Goal: Task Accomplishment & Management: Manage account settings

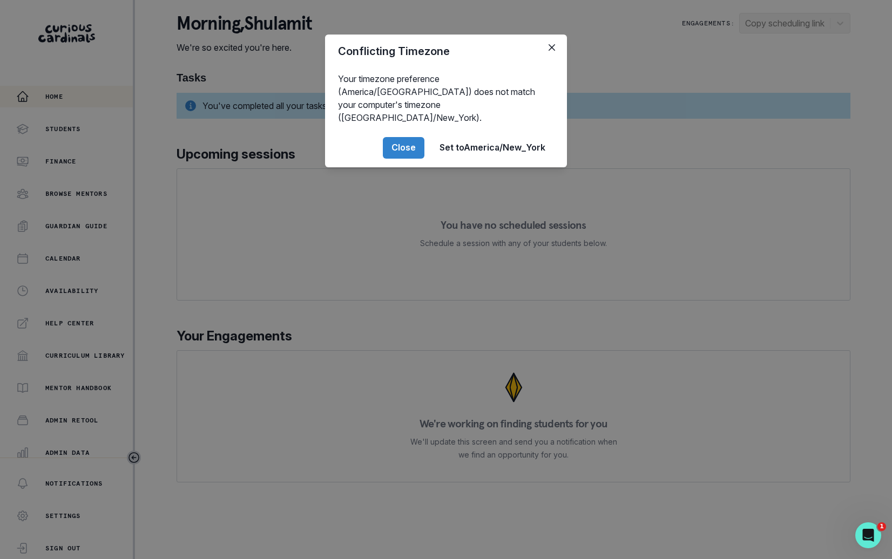
click at [101, 356] on div "Conflicting Timezone Your timezone preference (America/[GEOGRAPHIC_DATA]) does …" at bounding box center [446, 279] width 892 height 559
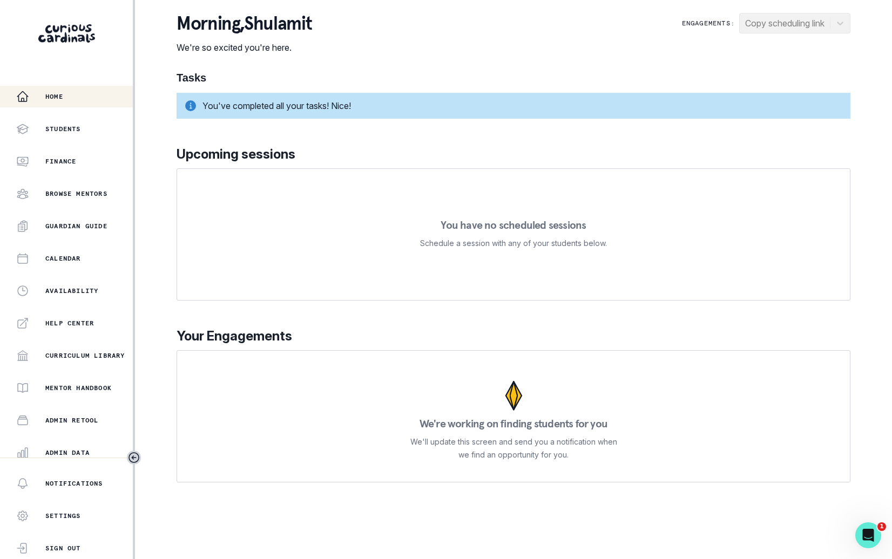
scroll to position [103, 0]
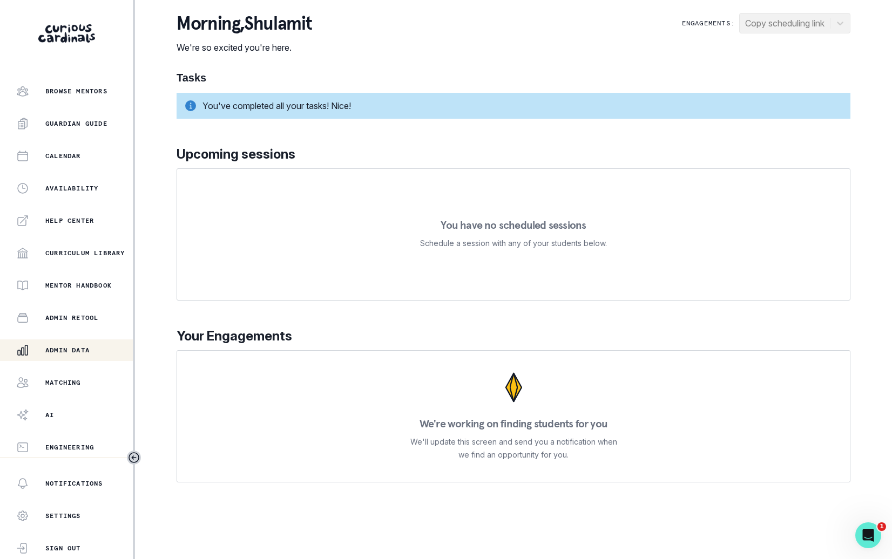
click at [101, 349] on div "Admin Data" at bounding box center [74, 350] width 117 height 13
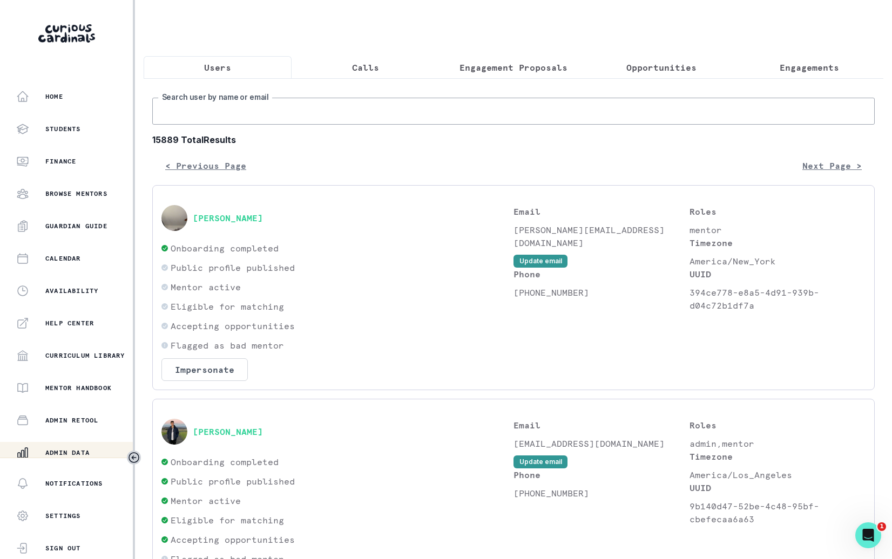
click at [362, 110] on input "Search user by name or email" at bounding box center [513, 111] width 722 height 27
type input "[PERSON_NAME]"
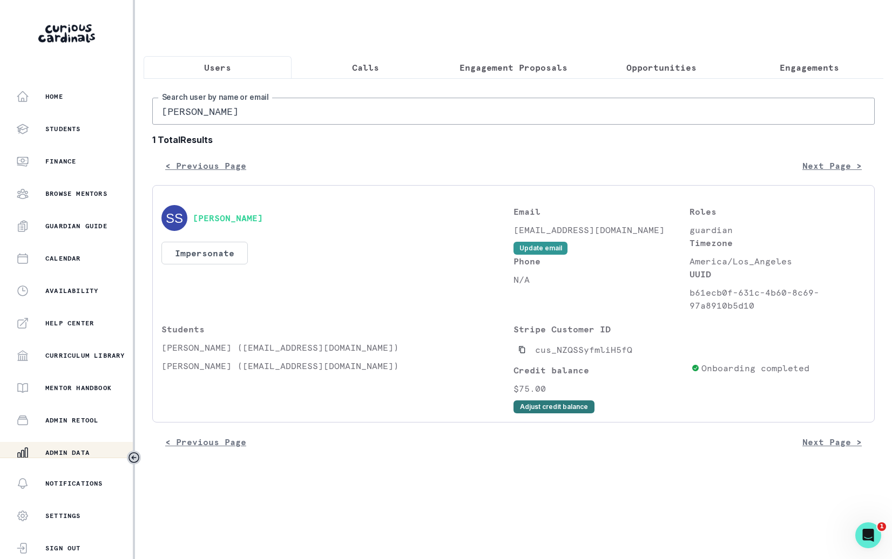
click at [535, 408] on button "Adjust credit balance" at bounding box center [553, 407] width 81 height 13
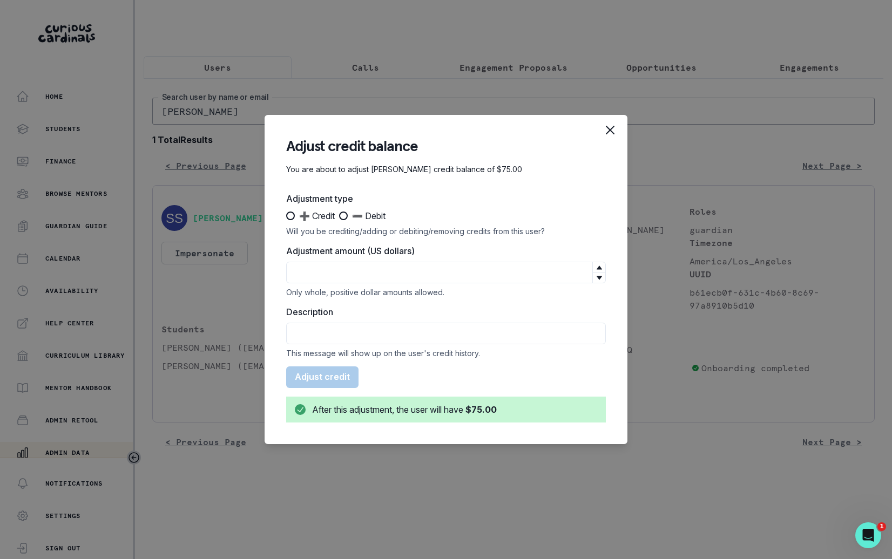
click at [325, 213] on span "➕ Credit" at bounding box center [317, 215] width 36 height 13
click at [286, 216] on input "➕ Credit" at bounding box center [286, 216] width 1 height 1
radio input "true"
click at [338, 255] on label "Adjustment amount (US dollars)" at bounding box center [442, 251] width 313 height 13
click at [338, 262] on input "Adjustment amount (US dollars)" at bounding box center [446, 273] width 320 height 22
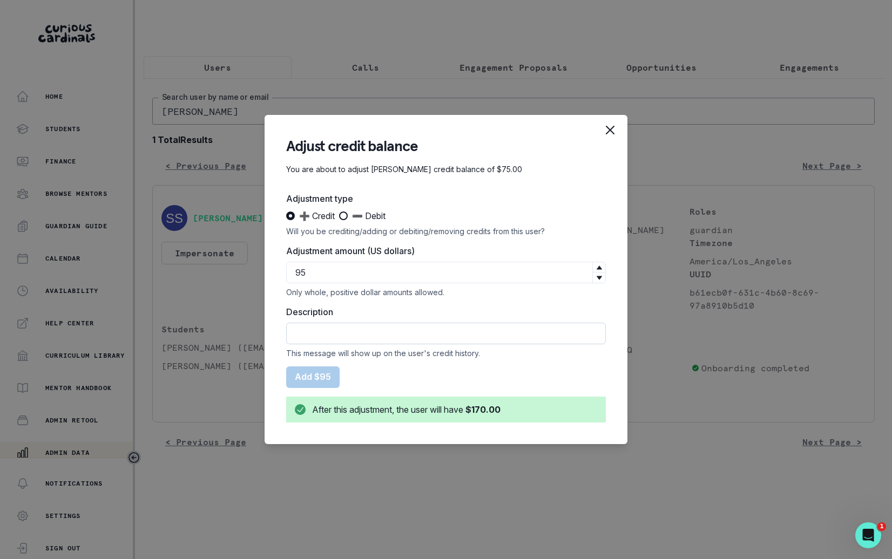
type input "95"
click at [354, 334] on input "Description" at bounding box center [446, 334] width 320 height 22
type input "Second free session for [PERSON_NAME]"
click at [304, 381] on button "Add $95" at bounding box center [312, 378] width 53 height 22
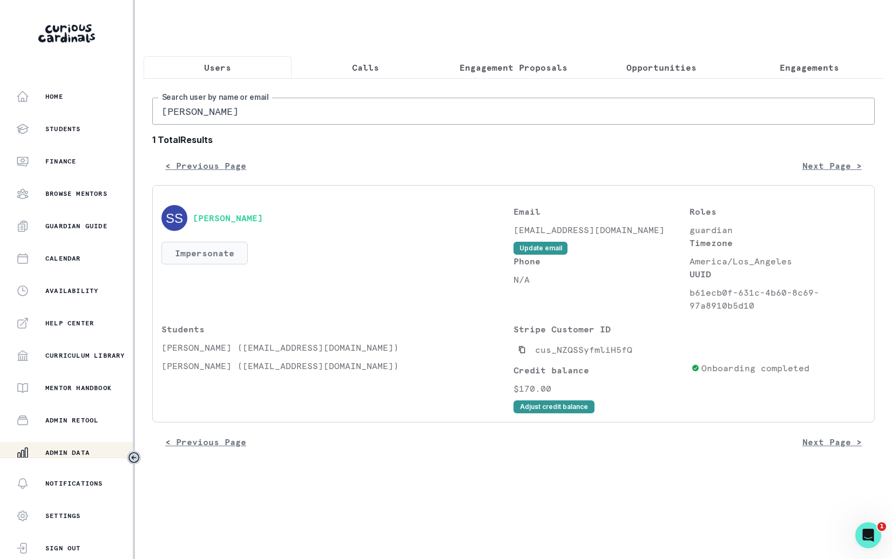
click at [234, 250] on button "Impersonate" at bounding box center [204, 253] width 86 height 23
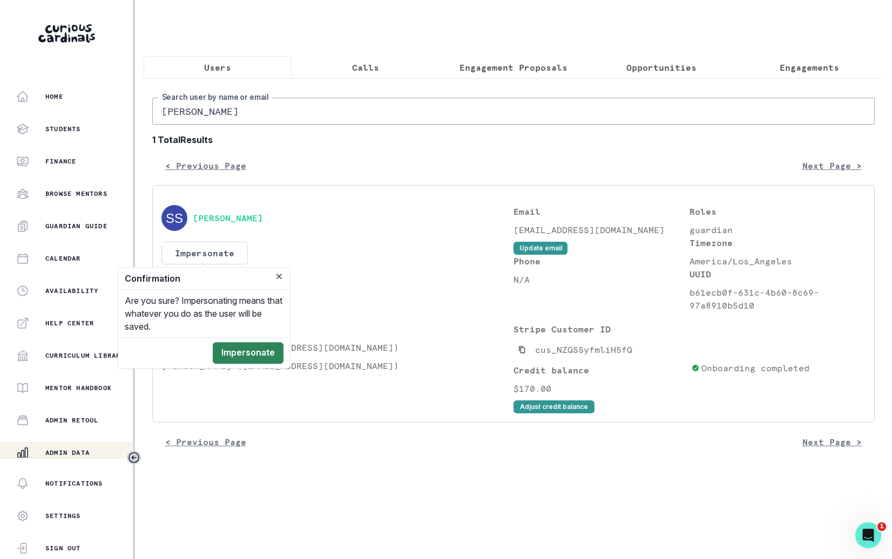
click at [257, 345] on button "Impersonate" at bounding box center [248, 353] width 71 height 22
